Goal: Task Accomplishment & Management: Complete application form

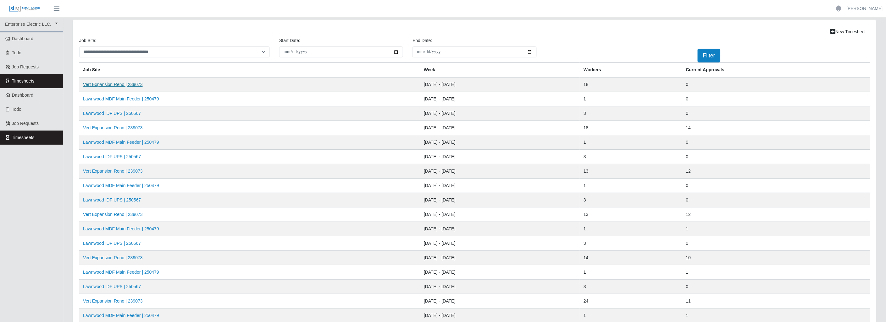
click at [124, 85] on link "Vert Expansion Reno | 239073" at bounding box center [113, 84] width 60 height 5
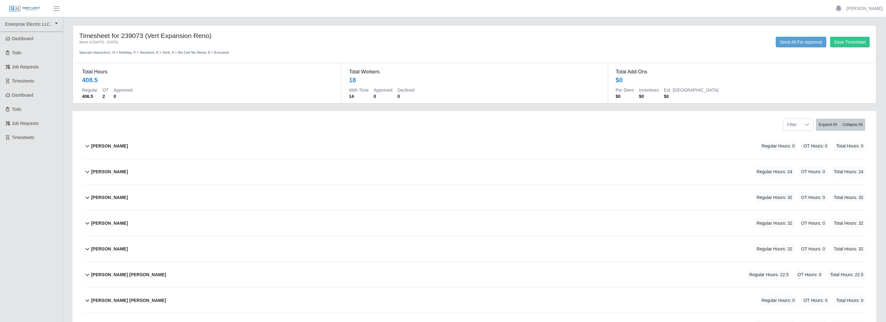
click at [88, 171] on icon at bounding box center [88, 172] width 8 height 8
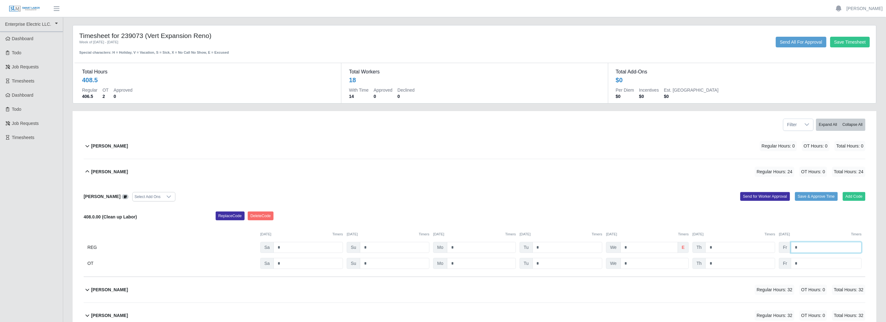
click at [809, 247] on input "*" at bounding box center [826, 247] width 71 height 11
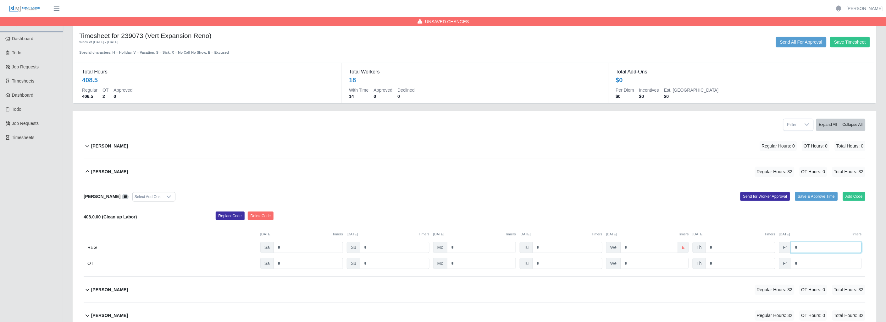
type input "*"
click at [809, 263] on input "*" at bounding box center [826, 263] width 71 height 11
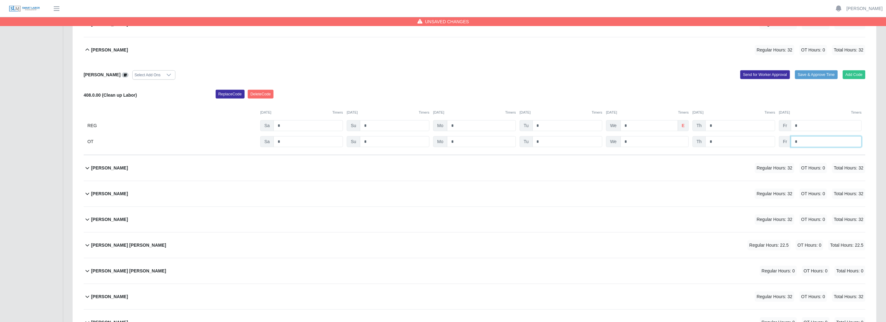
scroll to position [140, 0]
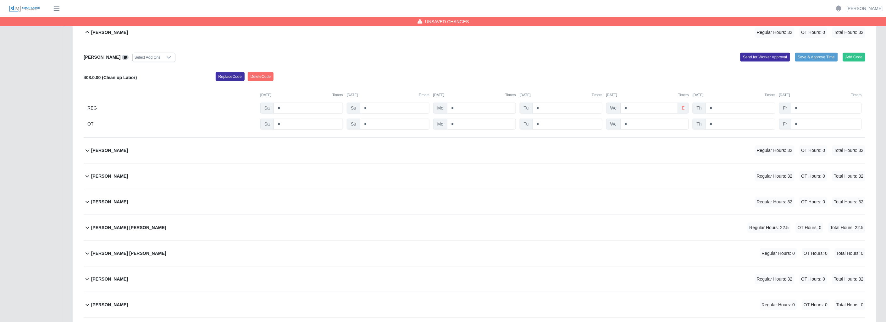
click at [88, 150] on icon at bounding box center [88, 151] width 8 height 8
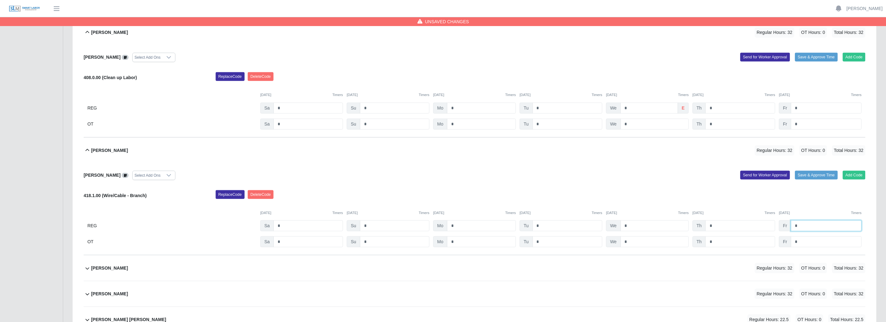
click at [804, 225] on input "*" at bounding box center [826, 226] width 71 height 11
type input "*"
click at [84, 269] on icon at bounding box center [88, 269] width 8 height 8
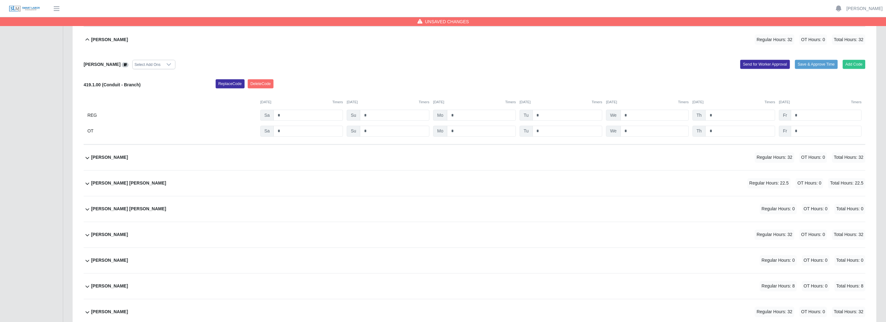
scroll to position [384, 0]
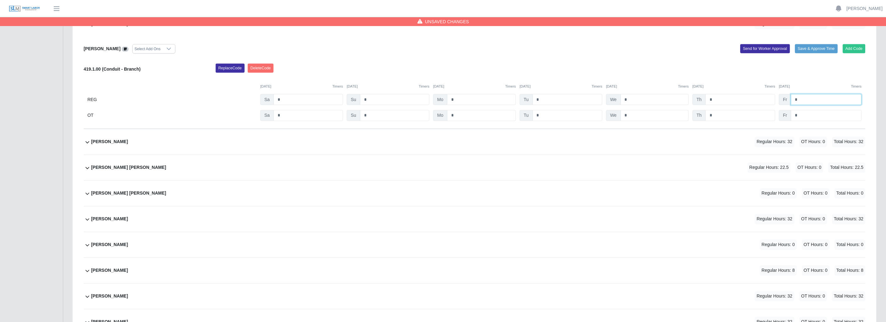
click at [806, 101] on input "*" at bounding box center [826, 99] width 71 height 11
type input "*"
click at [84, 142] on icon at bounding box center [88, 143] width 8 height 8
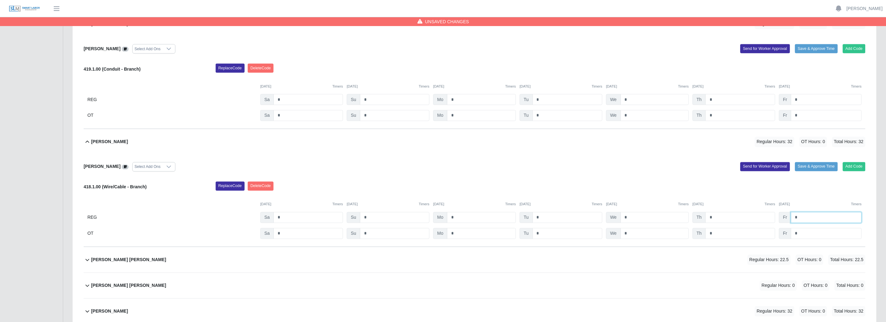
click at [812, 221] on input "*" at bounding box center [826, 217] width 71 height 11
type input "*"
click at [87, 260] on icon at bounding box center [88, 260] width 8 height 8
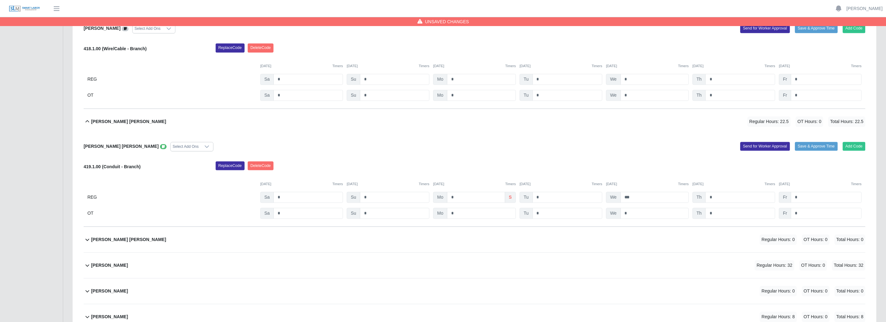
scroll to position [524, 0]
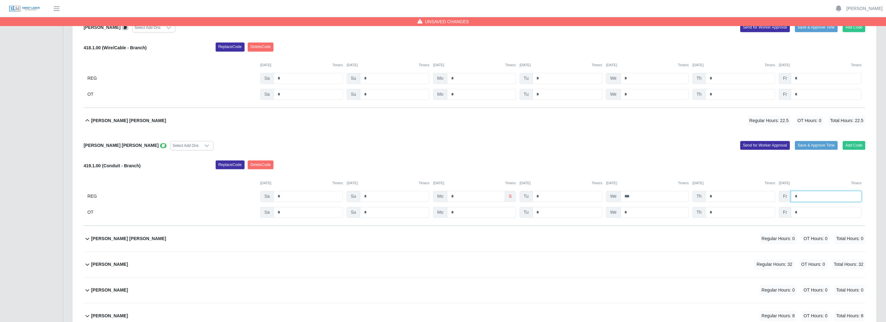
click at [808, 200] on input "*" at bounding box center [826, 196] width 71 height 11
type input "*"
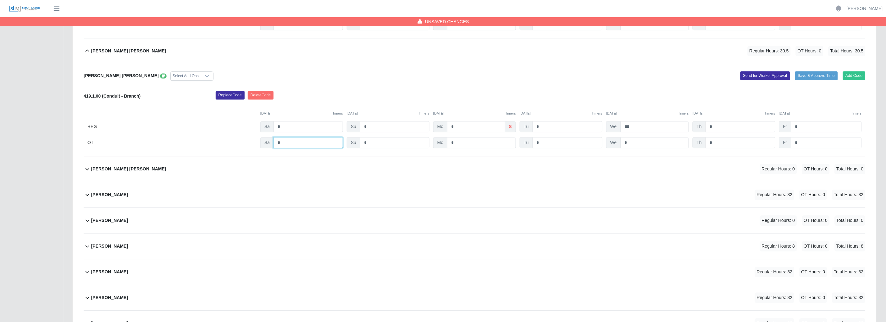
scroll to position [629, 0]
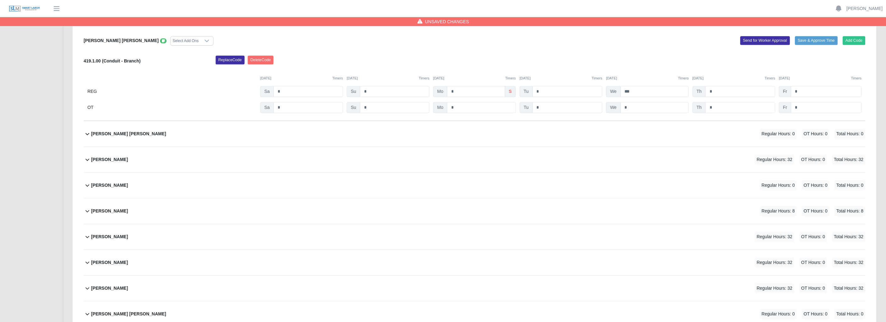
click at [89, 159] on icon at bounding box center [88, 160] width 8 height 8
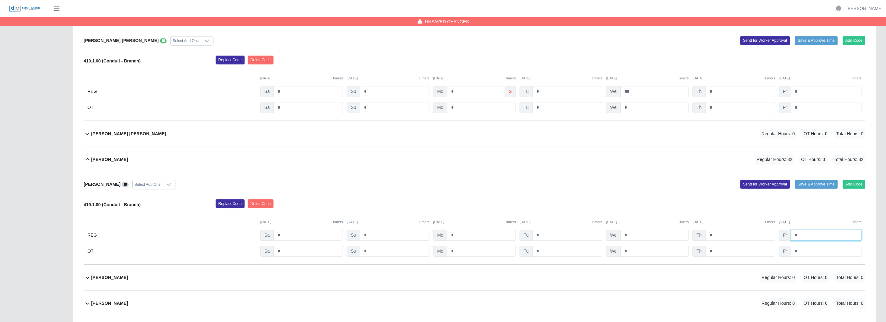
click at [805, 236] on input "*" at bounding box center [826, 235] width 71 height 11
type input "*"
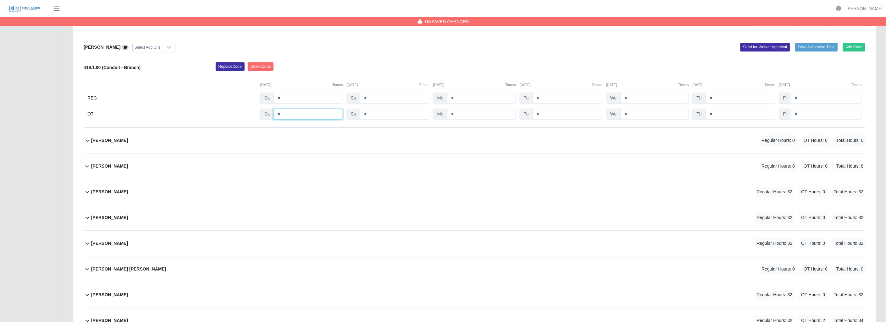
scroll to position [768, 0]
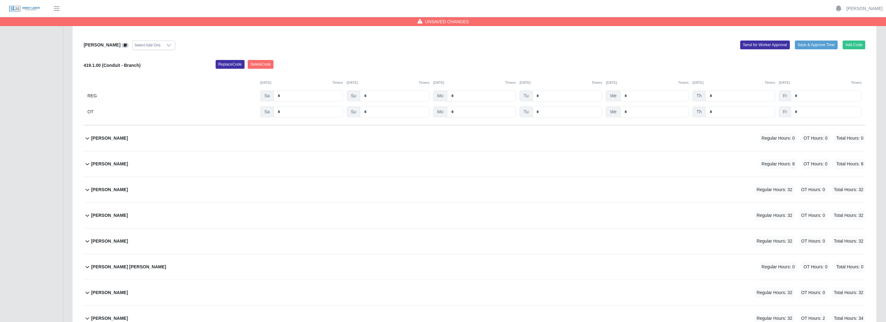
click at [89, 163] on icon at bounding box center [88, 164] width 8 height 8
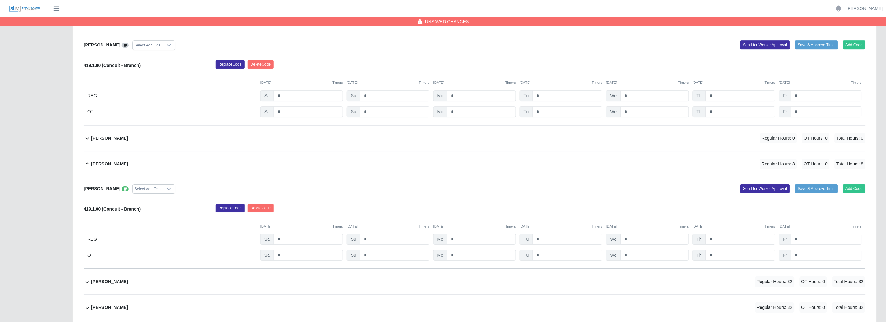
click at [89, 164] on icon at bounding box center [88, 164] width 8 height 8
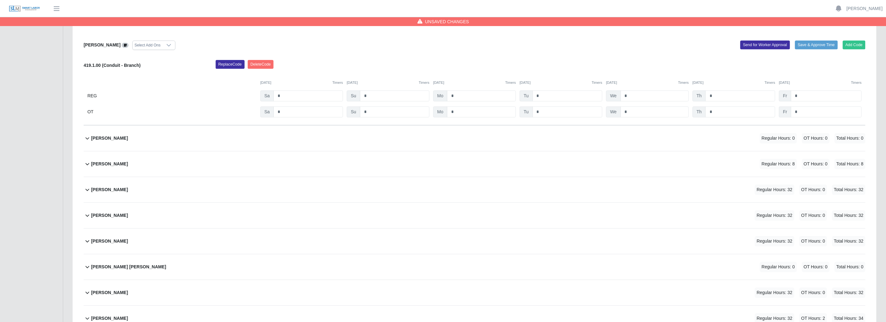
click at [84, 192] on icon at bounding box center [88, 190] width 8 height 8
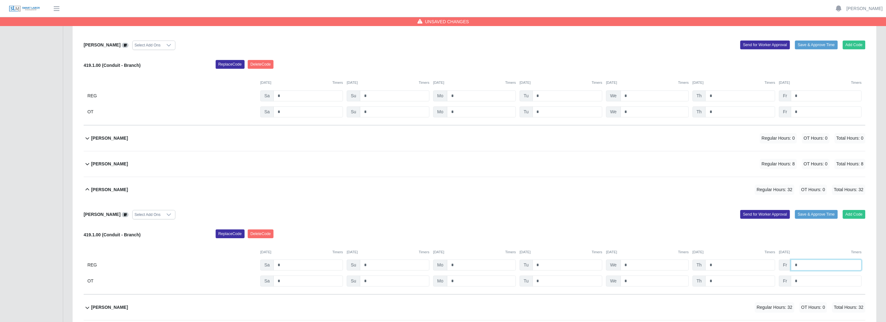
click at [812, 266] on input "*" at bounding box center [826, 265] width 71 height 11
type input "*"
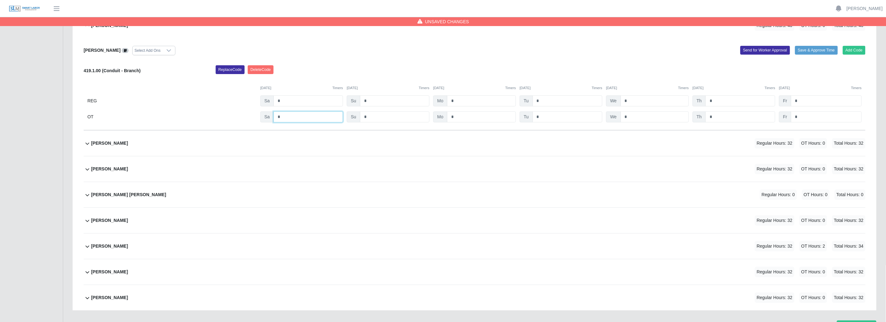
scroll to position [943, 0]
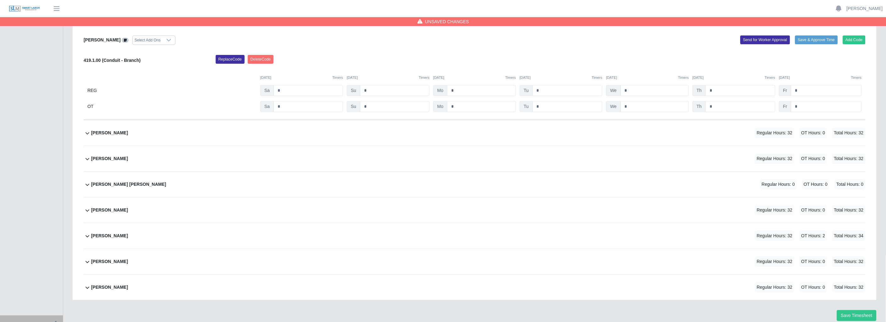
click at [87, 135] on icon at bounding box center [87, 133] width 4 height 2
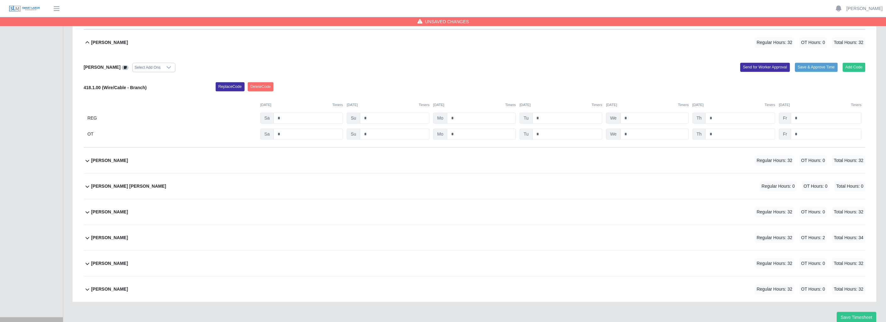
scroll to position [1035, 0]
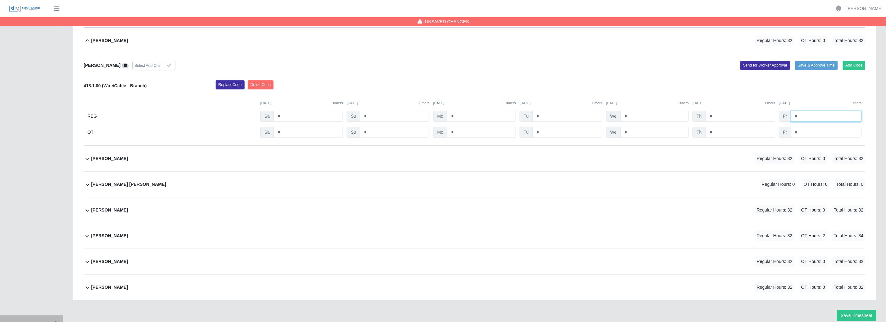
click at [811, 119] on input "*" at bounding box center [826, 116] width 71 height 11
type input "*"
click at [87, 160] on icon at bounding box center [88, 159] width 8 height 8
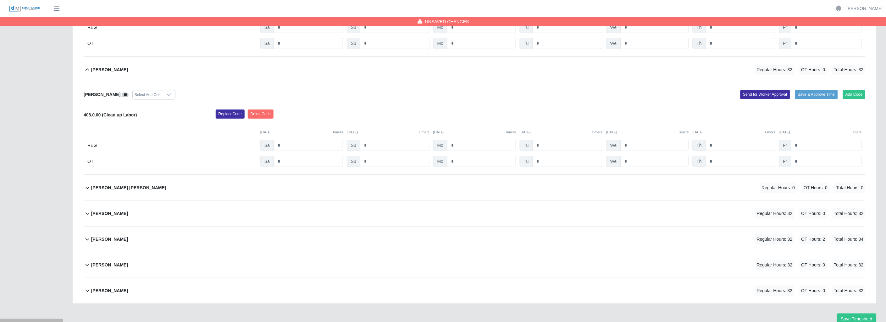
scroll to position [1128, 0]
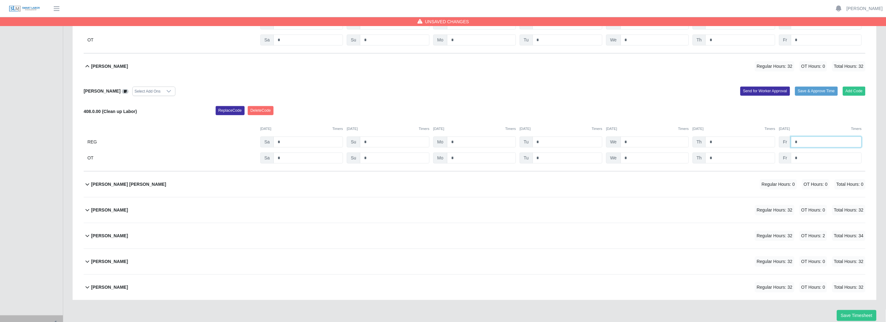
click at [815, 146] on input "*" at bounding box center [826, 142] width 71 height 11
type input "*"
click at [85, 209] on icon at bounding box center [88, 210] width 8 height 8
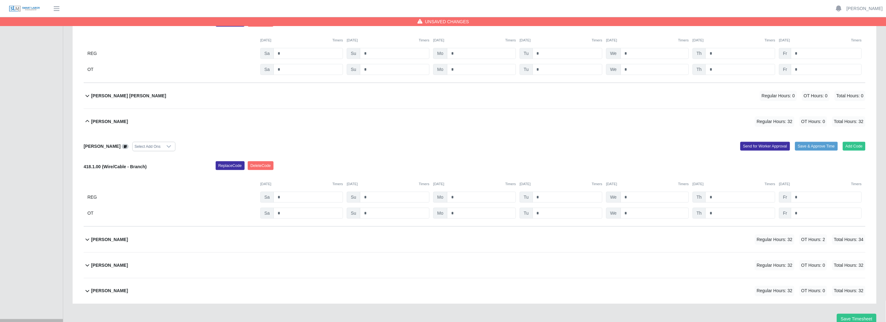
scroll to position [1220, 0]
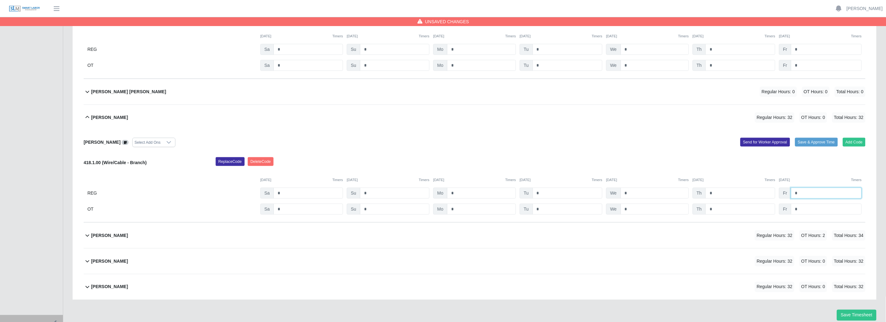
click at [812, 194] on input "*" at bounding box center [826, 193] width 71 height 11
type input "*"
click at [91, 239] on b "Paul Sutton" at bounding box center [109, 236] width 37 height 7
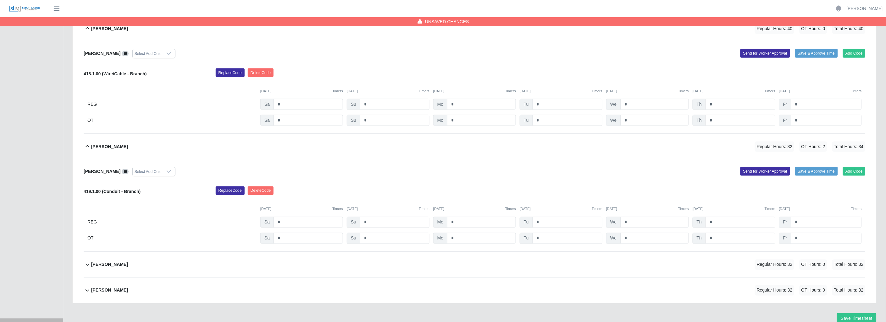
scroll to position [1313, 0]
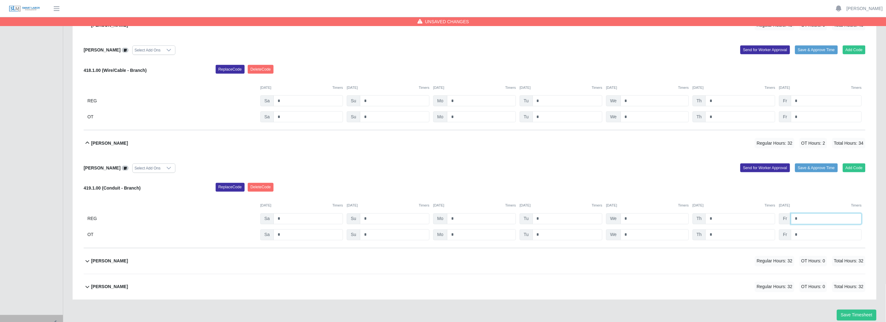
click at [805, 218] on input "*" at bounding box center [826, 219] width 71 height 11
click at [475, 234] on input "*" at bounding box center [481, 235] width 69 height 11
type input "*"
click at [553, 240] on input "*" at bounding box center [567, 235] width 70 height 11
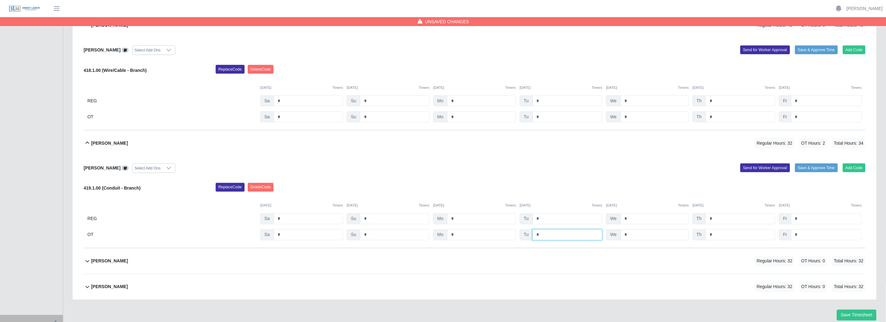
type input "*"
click at [636, 238] on input "*" at bounding box center [654, 235] width 68 height 11
click at [804, 220] on input "*" at bounding box center [826, 219] width 71 height 11
type input "*"
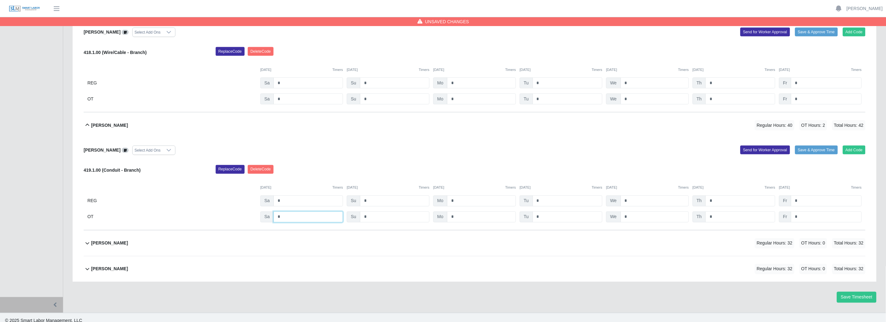
scroll to position [1340, 0]
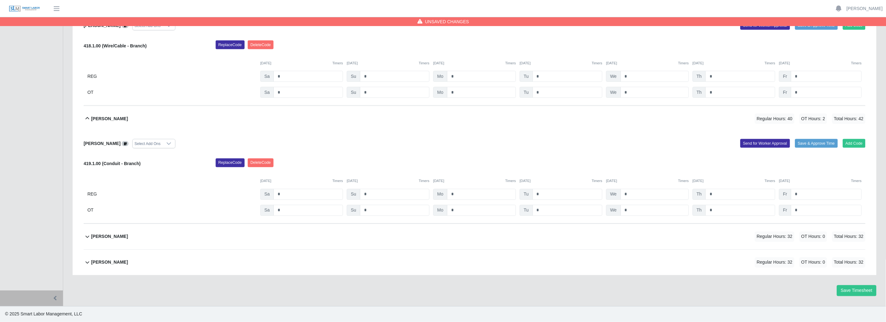
click at [86, 236] on icon at bounding box center [88, 237] width 8 height 8
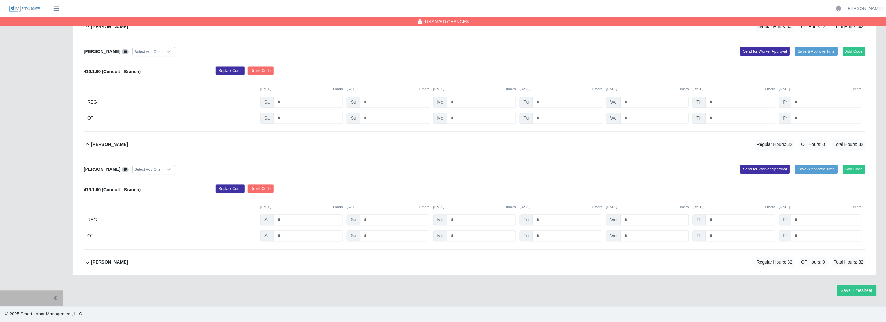
scroll to position [1432, 0]
click at [802, 218] on input "*" at bounding box center [826, 220] width 71 height 11
type input "*"
click at [88, 262] on icon at bounding box center [88, 263] width 8 height 8
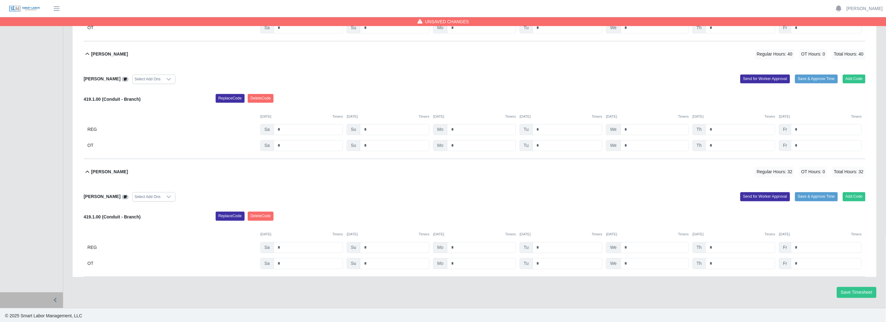
scroll to position [1525, 0]
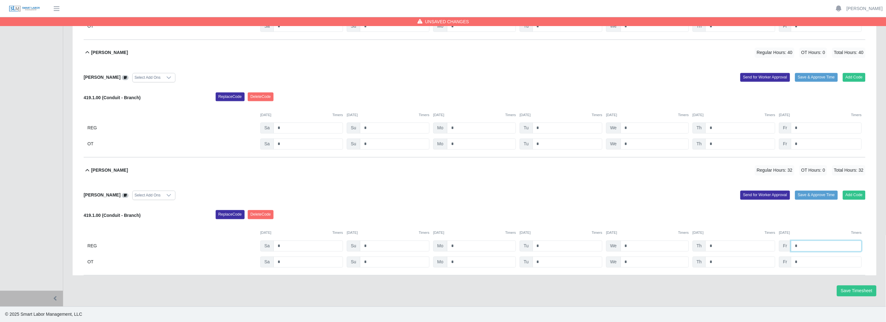
click at [810, 246] on input "*" at bounding box center [826, 246] width 71 height 11
type input "*"
click at [850, 287] on button "Save Timesheet" at bounding box center [857, 291] width 40 height 11
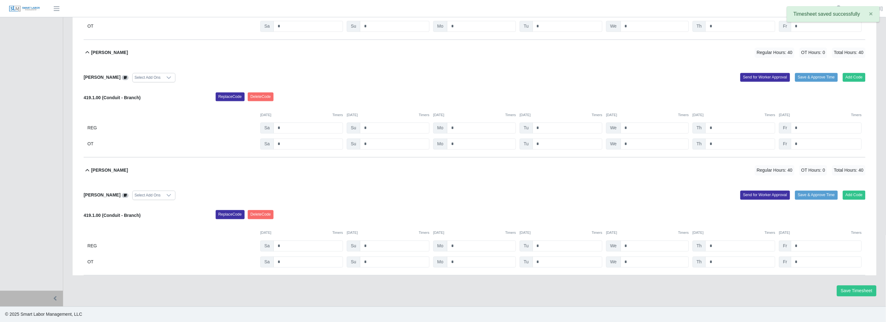
click at [88, 170] on icon at bounding box center [87, 170] width 4 height 2
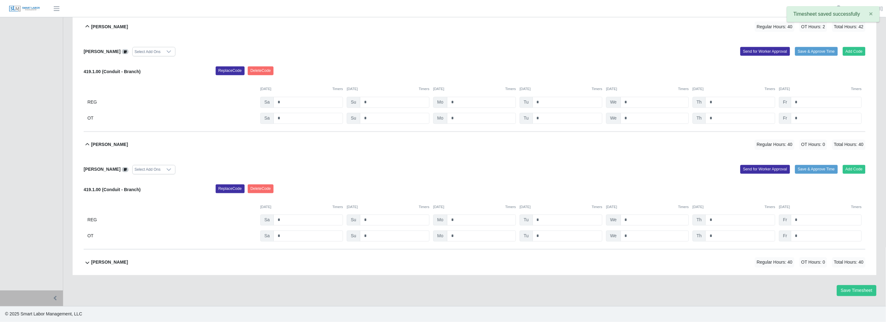
scroll to position [1432, 0]
click at [85, 145] on icon at bounding box center [88, 145] width 8 height 8
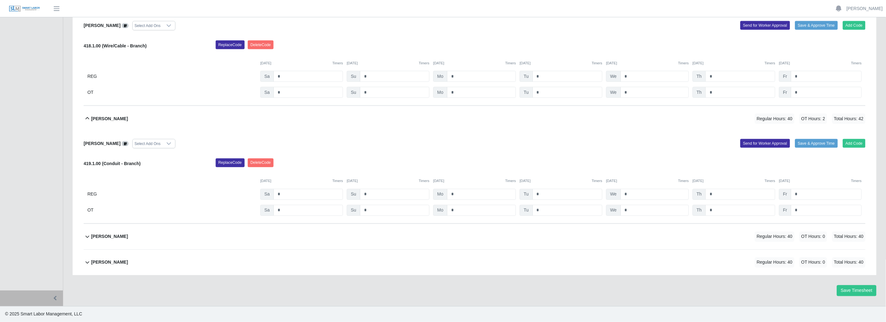
scroll to position [1340, 0]
click at [85, 118] on icon at bounding box center [88, 119] width 8 height 8
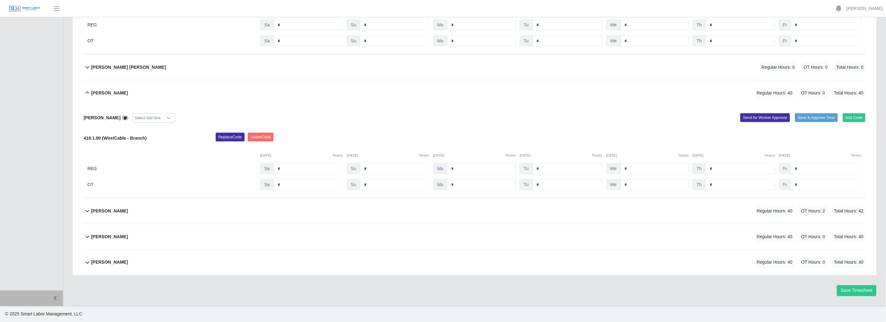
scroll to position [1247, 0]
click at [86, 93] on icon at bounding box center [88, 93] width 8 height 8
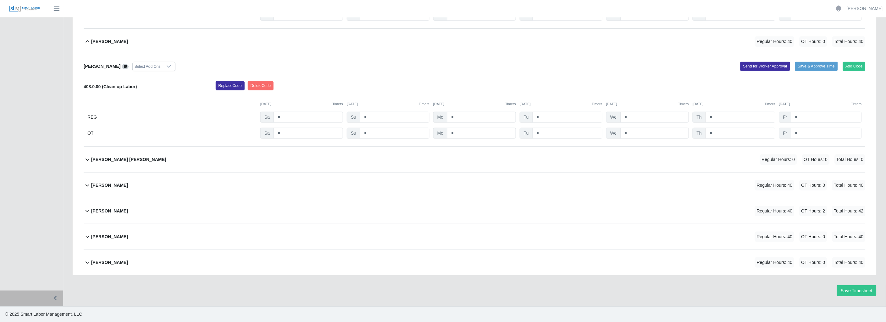
scroll to position [1154, 0]
click at [84, 42] on icon at bounding box center [88, 42] width 8 height 8
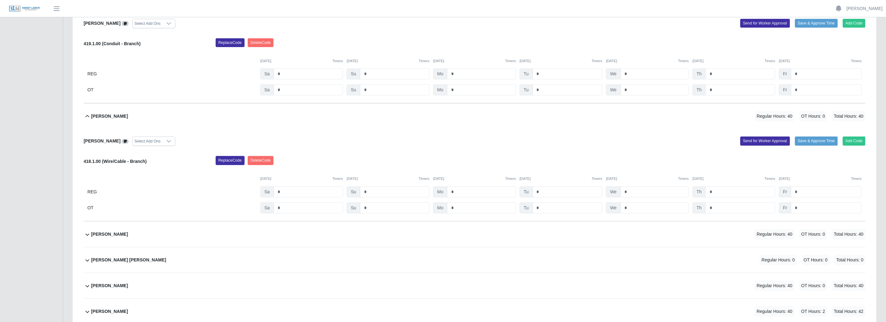
scroll to position [957, 0]
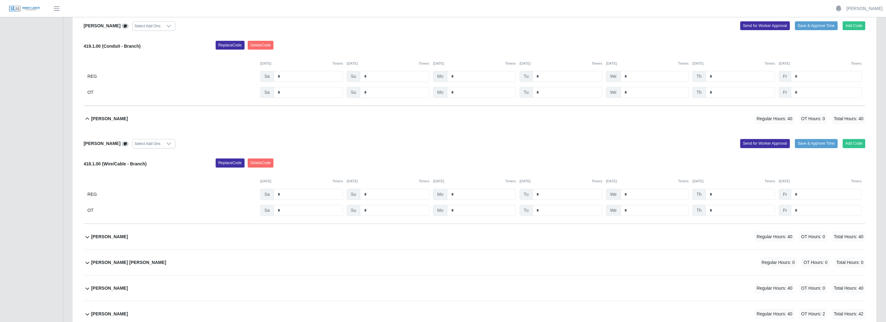
click at [86, 120] on icon at bounding box center [88, 119] width 8 height 8
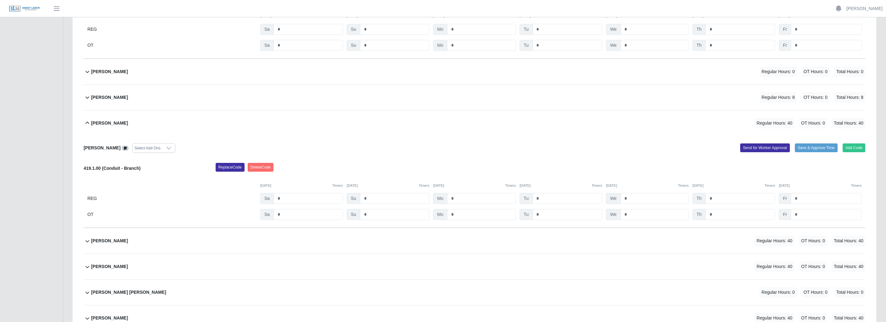
scroll to position [817, 0]
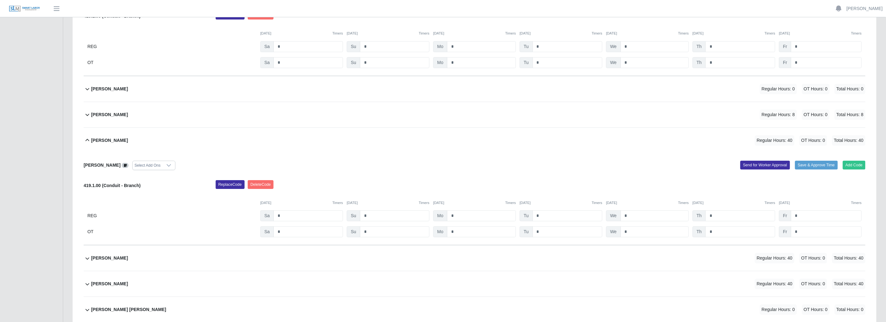
click at [89, 141] on icon at bounding box center [88, 141] width 8 height 8
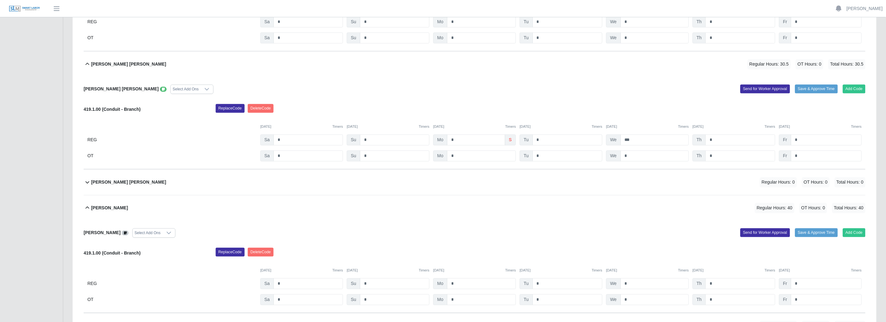
scroll to position [573, 0]
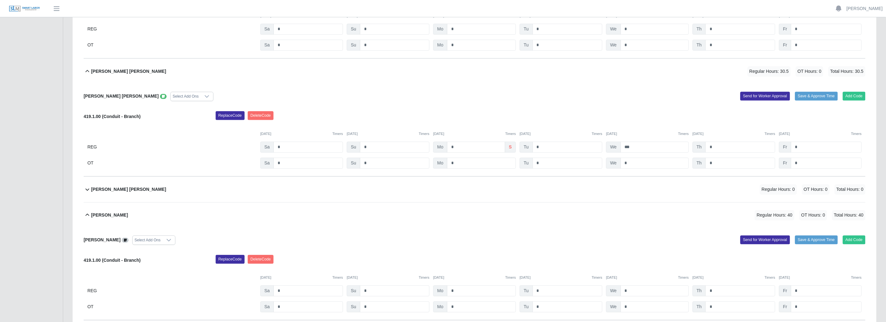
click at [86, 214] on icon at bounding box center [88, 216] width 8 height 8
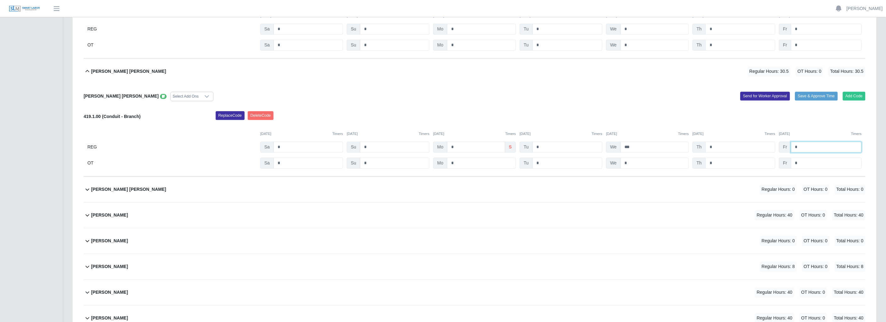
click at [800, 146] on input "*" at bounding box center [826, 147] width 71 height 11
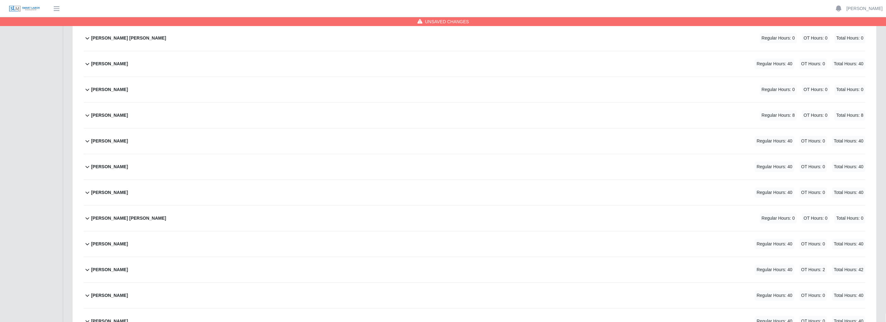
scroll to position [784, 0]
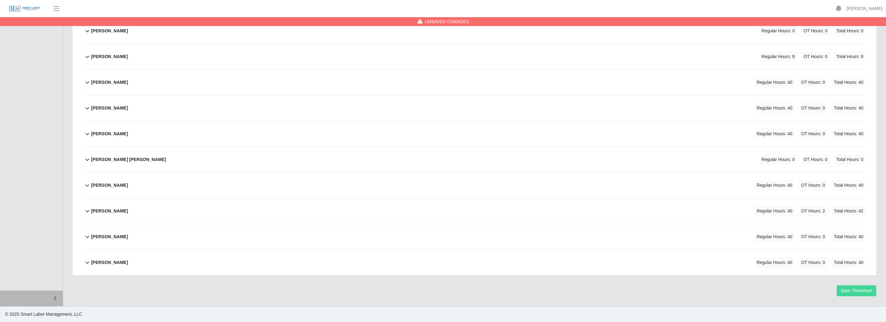
type input "***"
click at [857, 288] on button "Save Timesheet" at bounding box center [857, 291] width 40 height 11
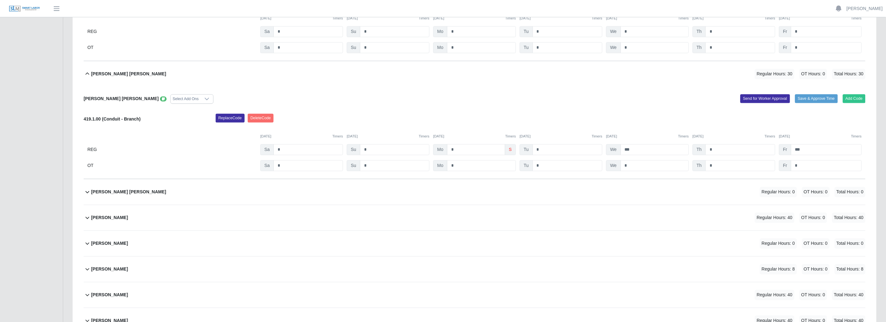
scroll to position [435, 0]
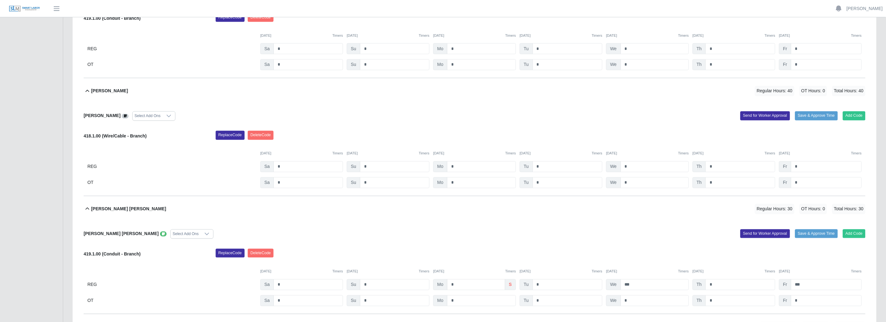
click at [89, 213] on icon at bounding box center [88, 210] width 8 height 8
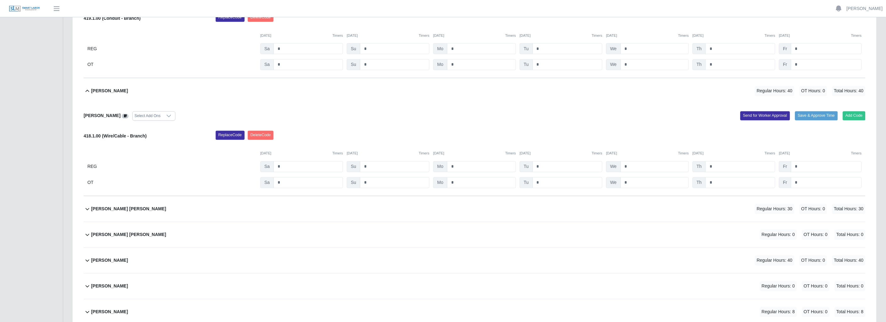
click at [84, 91] on button "Daniel Colmenares Pernia Regular Hours: 40 OT Hours: 0 Total Hours: 40" at bounding box center [475, 91] width 782 height 25
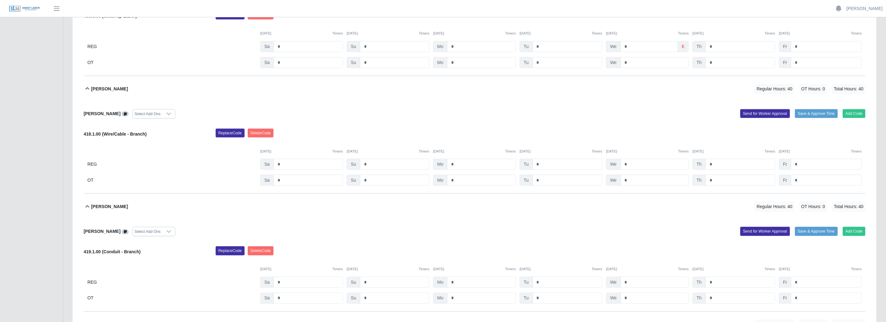
scroll to position [190, 0]
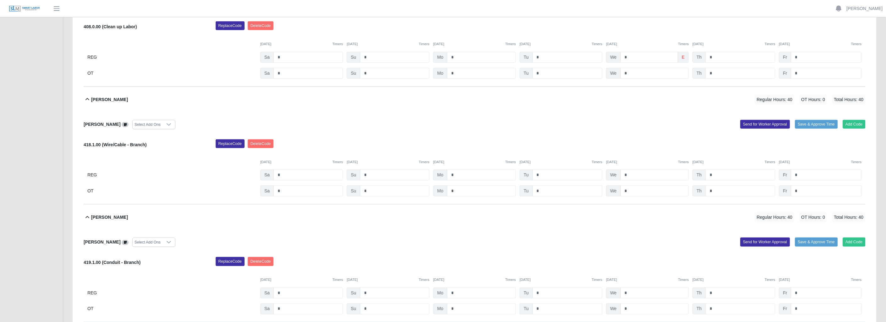
click at [87, 216] on icon at bounding box center [88, 218] width 8 height 8
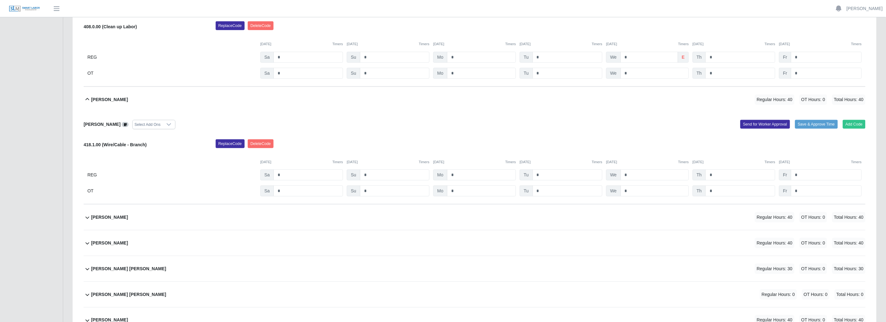
click at [89, 98] on icon at bounding box center [88, 100] width 8 height 8
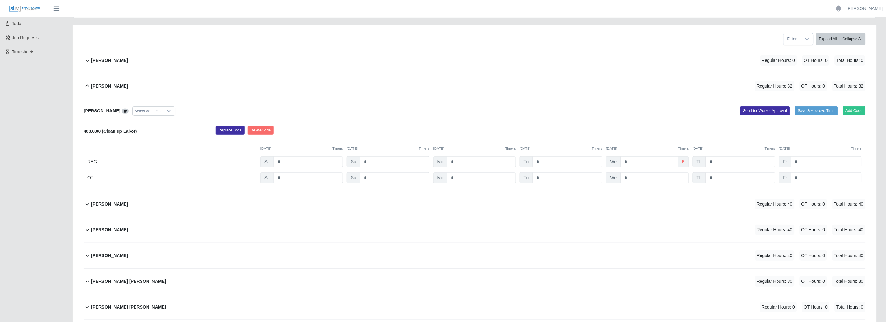
scroll to position [51, 0]
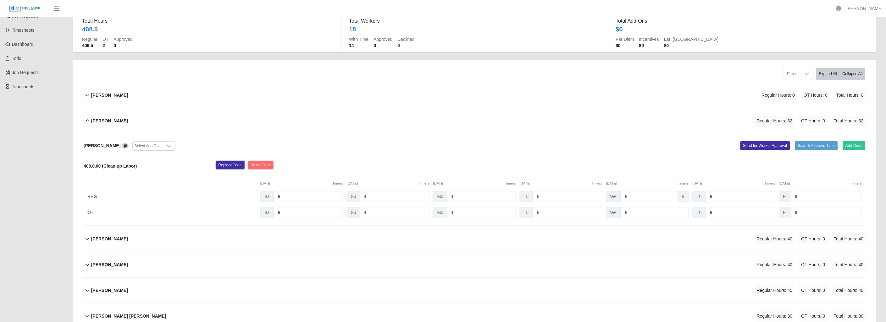
click at [91, 120] on icon at bounding box center [88, 121] width 8 height 8
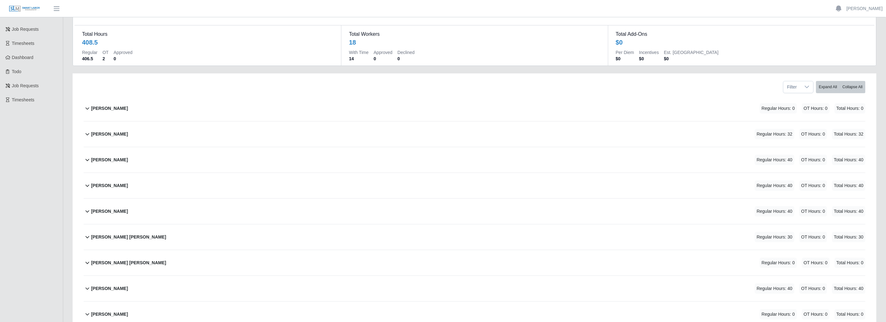
scroll to position [0, 0]
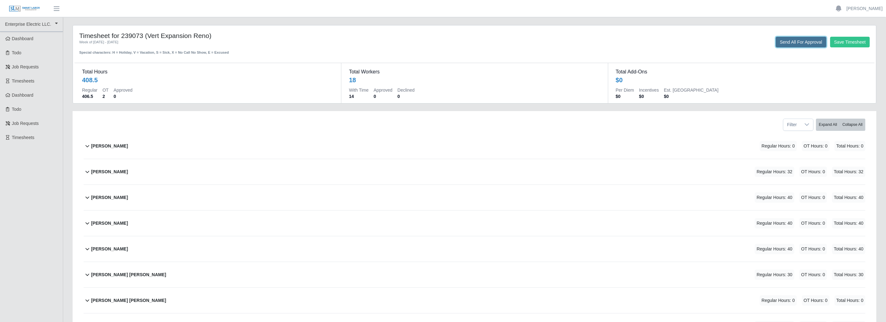
click at [787, 45] on button "Send All For Approval" at bounding box center [801, 42] width 51 height 11
